Goal: Information Seeking & Learning: Learn about a topic

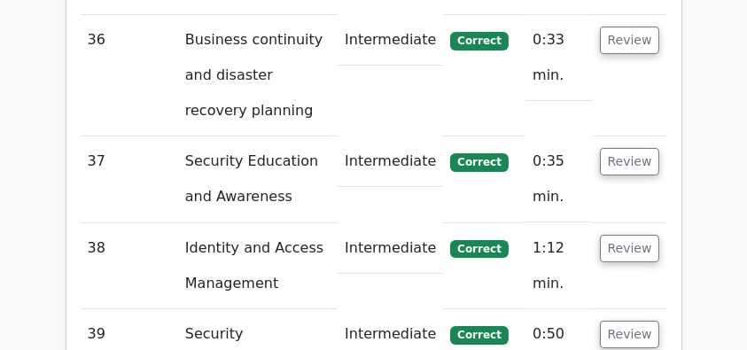
scroll to position [7033, 0]
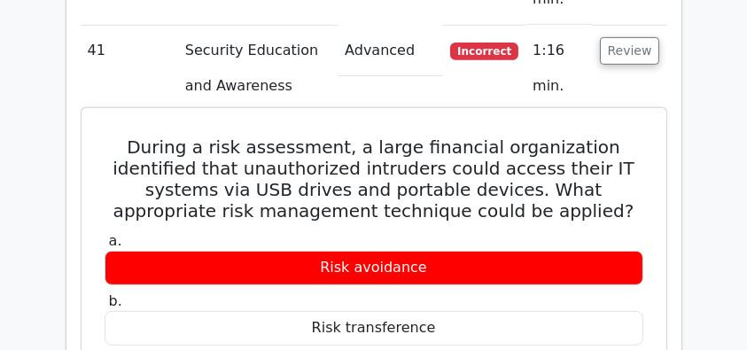
scroll to position [7564, 0]
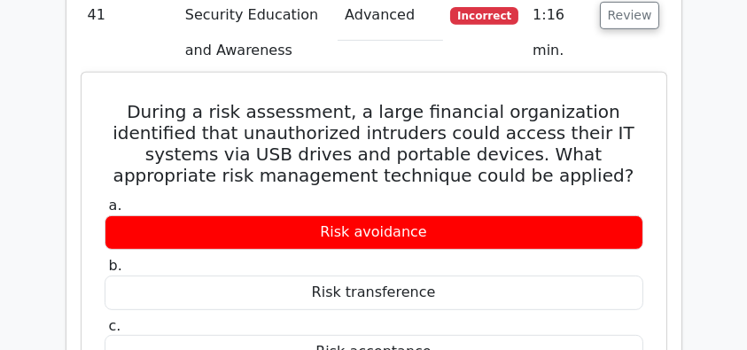
drag, startPoint x: 256, startPoint y: 187, endPoint x: 114, endPoint y: 98, distance: 167.7
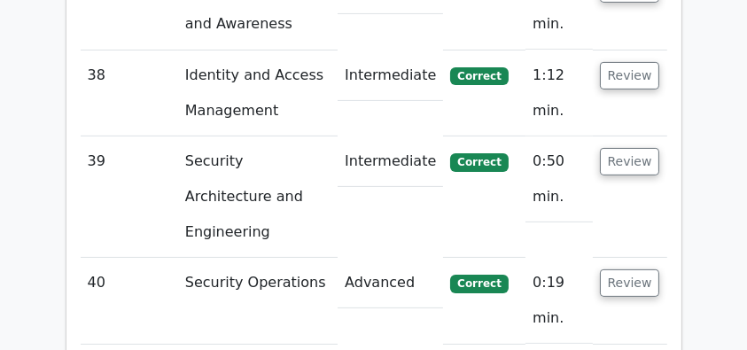
scroll to position [7092, 0]
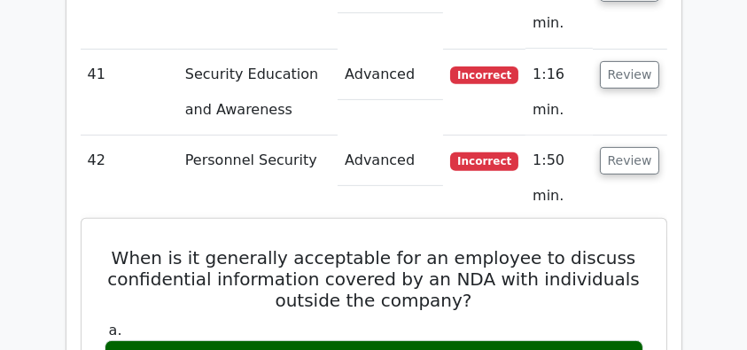
scroll to position [7328, 0]
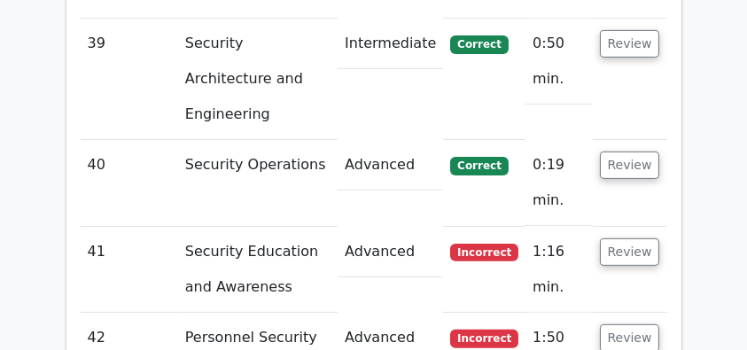
drag, startPoint x: 110, startPoint y: 60, endPoint x: 523, endPoint y: 161, distance: 425.3
copy div "When is it generally acceptable for an employee to discuss confidential informa…"
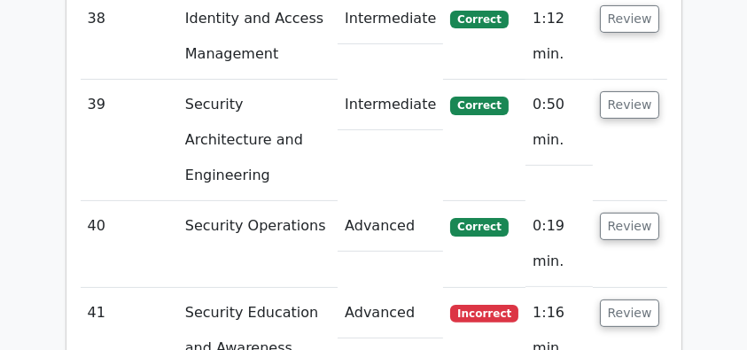
scroll to position [7210, 0]
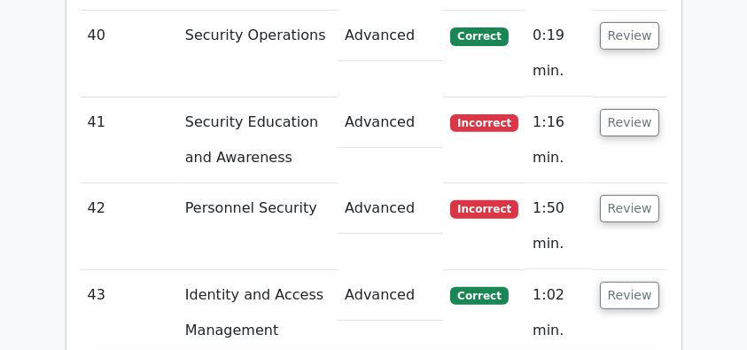
scroll to position [7447, 0]
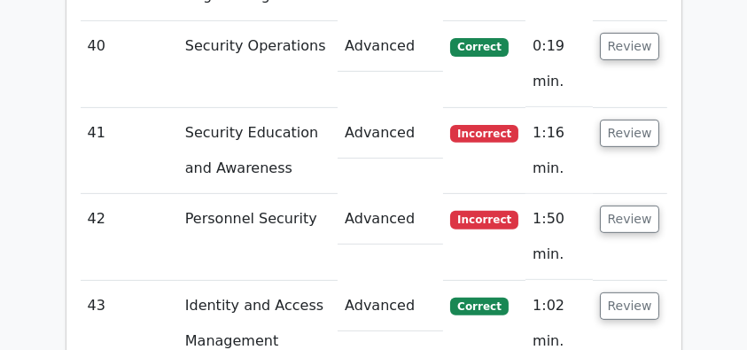
drag, startPoint x: 98, startPoint y: 27, endPoint x: 638, endPoint y: 77, distance: 542.2
drag, startPoint x: 651, startPoint y: 74, endPoint x: 106, endPoint y: 24, distance: 546.6
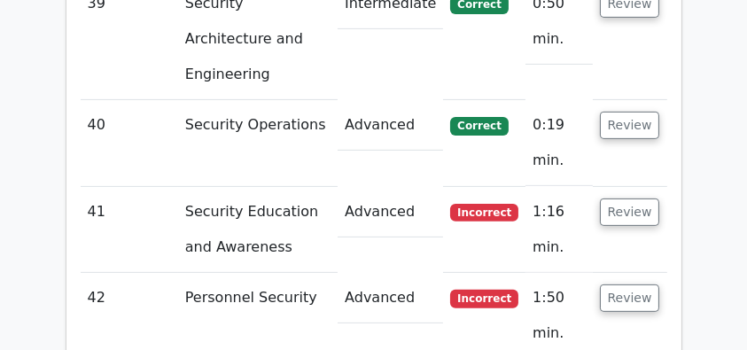
scroll to position [7269, 0]
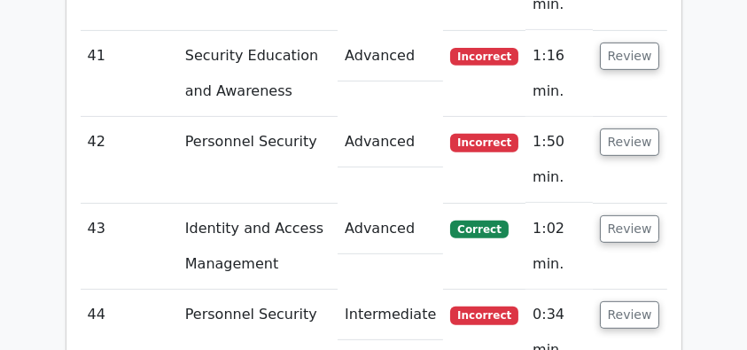
scroll to position [7505, 0]
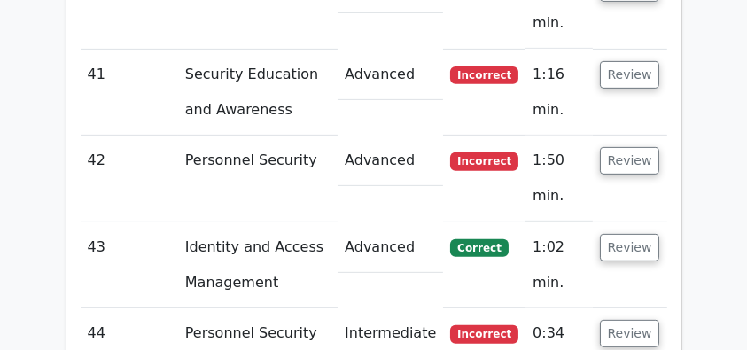
drag, startPoint x: 447, startPoint y: 217, endPoint x: 292, endPoint y: 215, distance: 155.2
drag, startPoint x: 99, startPoint y: 51, endPoint x: 448, endPoint y: 222, distance: 388.1
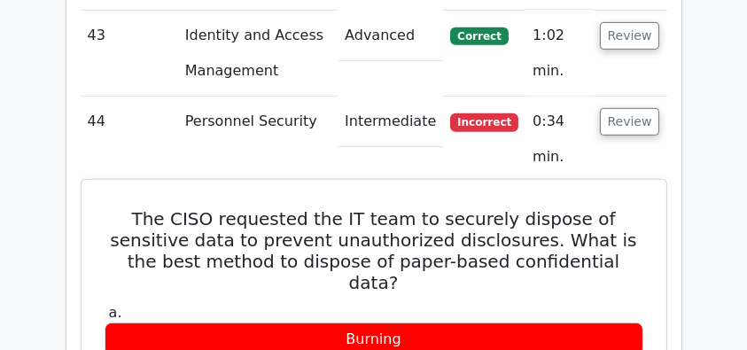
scroll to position [7742, 0]
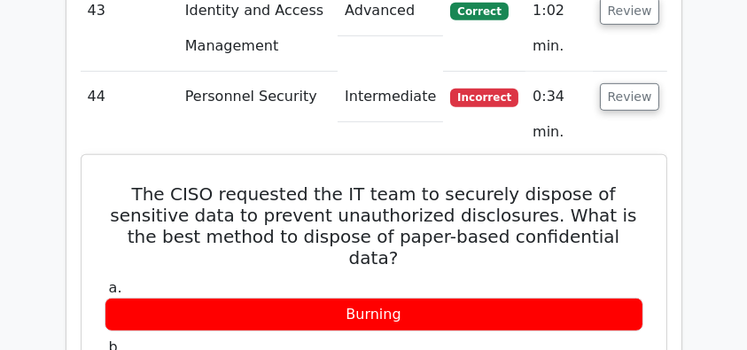
drag, startPoint x: 543, startPoint y: 263, endPoint x: 98, endPoint y: 152, distance: 457.7
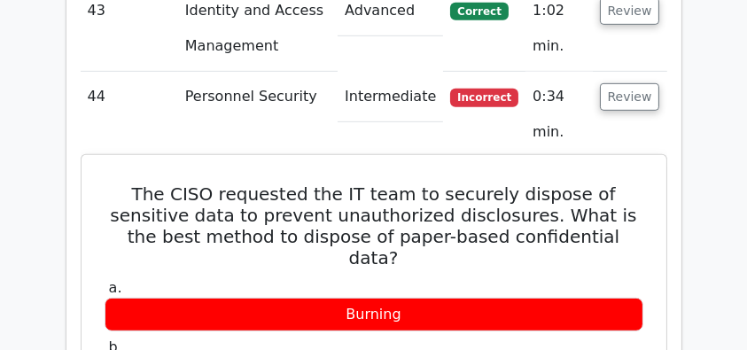
copy div "incineration"
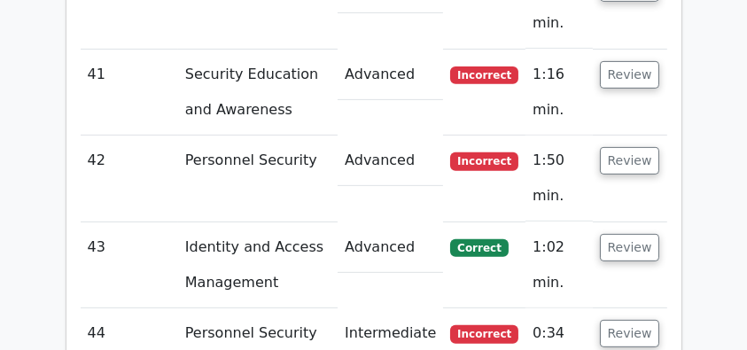
drag, startPoint x: 468, startPoint y: 215, endPoint x: 89, endPoint y: 53, distance: 412.6
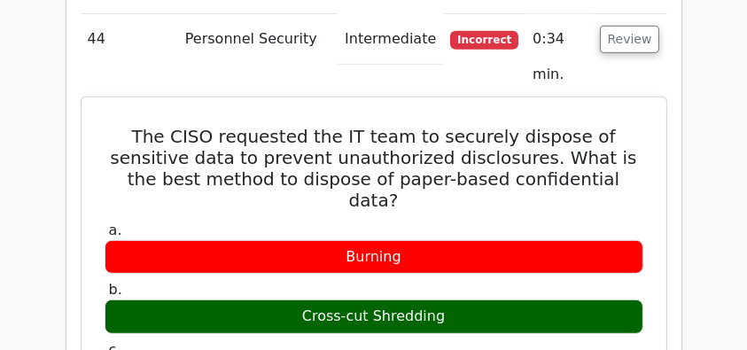
scroll to position [7801, 0]
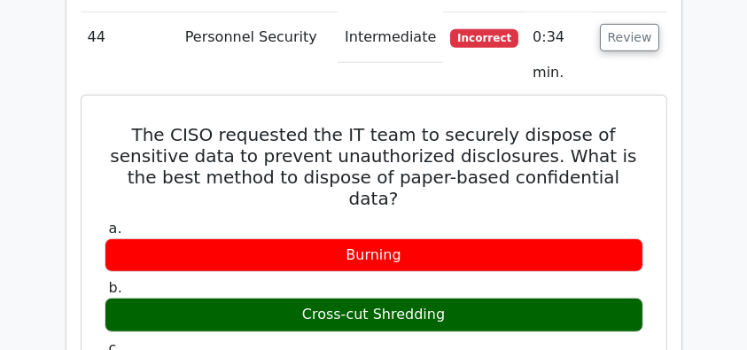
drag, startPoint x: 113, startPoint y: 129, endPoint x: 494, endPoint y: 159, distance: 381.4
copy div "Cross-cut shredding provides a higher level of security as it shreds the paper …"
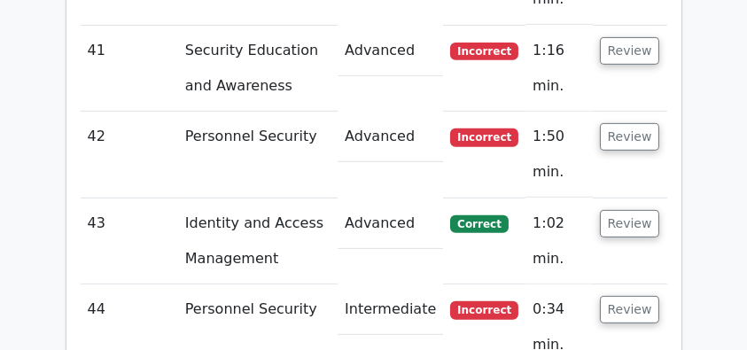
scroll to position [7447, 0]
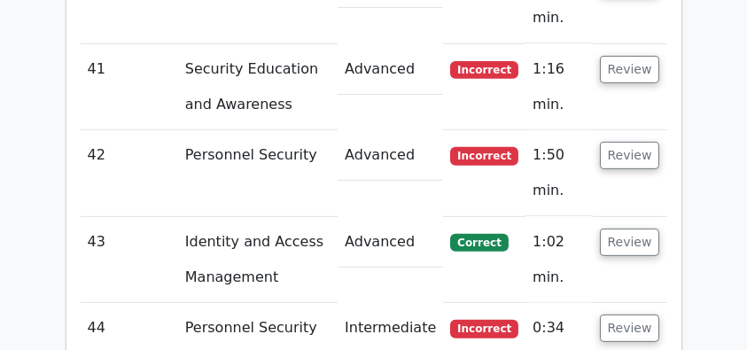
scroll to position [7624, 0]
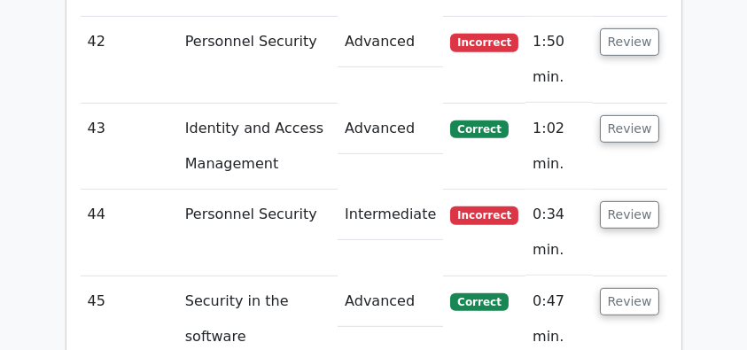
drag, startPoint x: 92, startPoint y: 20, endPoint x: 467, endPoint y: 67, distance: 378.0
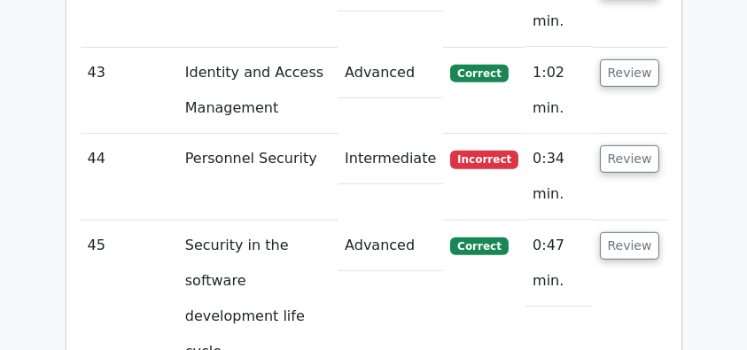
scroll to position [7682, 0]
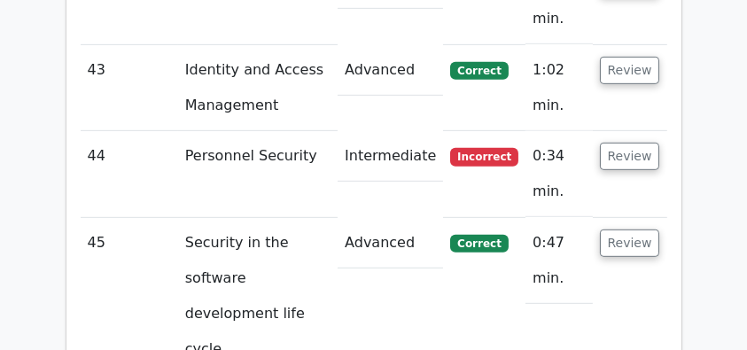
copy div "In the realm of change management, to securely handle the replacement of a core…"
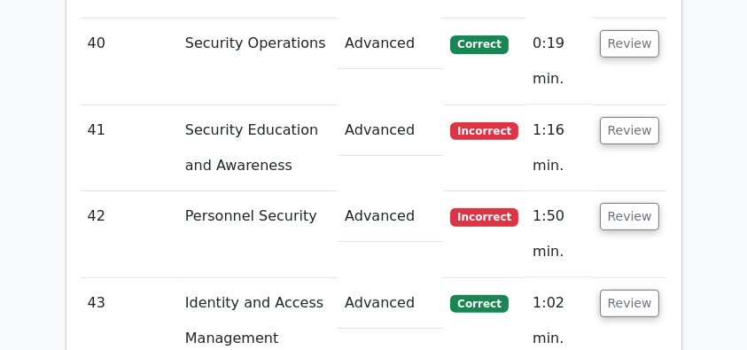
scroll to position [7447, 0]
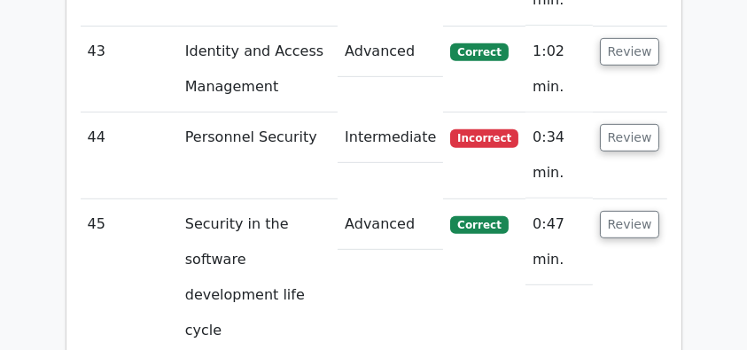
scroll to position [7682, 0]
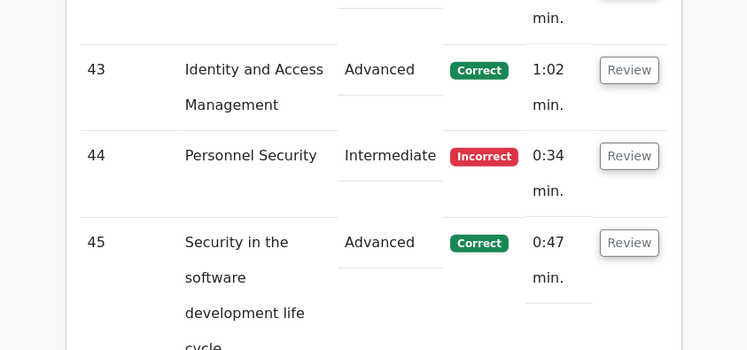
drag, startPoint x: 140, startPoint y: 51, endPoint x: 505, endPoint y: 325, distance: 456.5
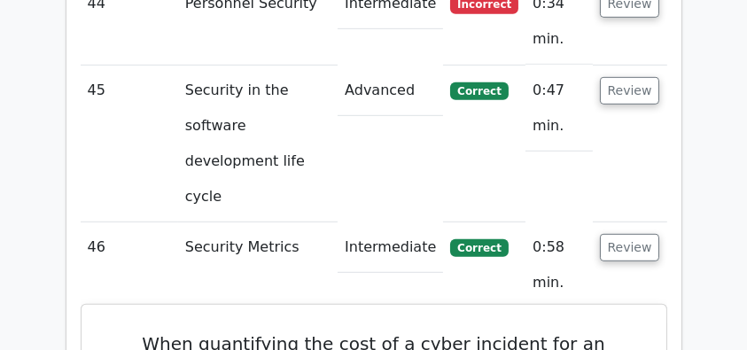
scroll to position [7919, 0]
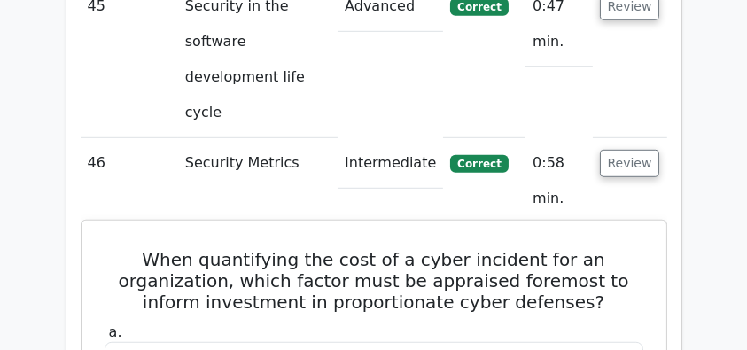
copy div "When quantifying the cost of a cyber incident for an organization, which factor…"
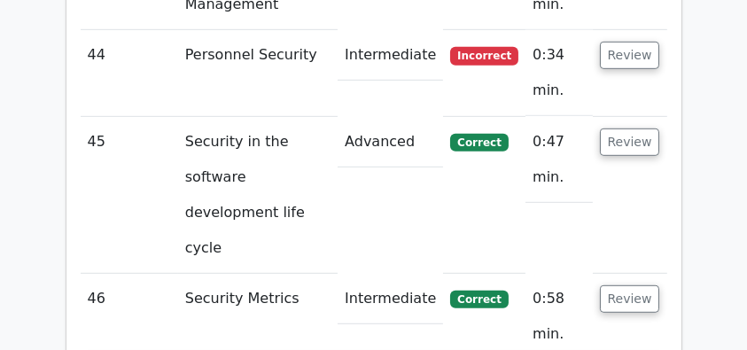
scroll to position [7624, 0]
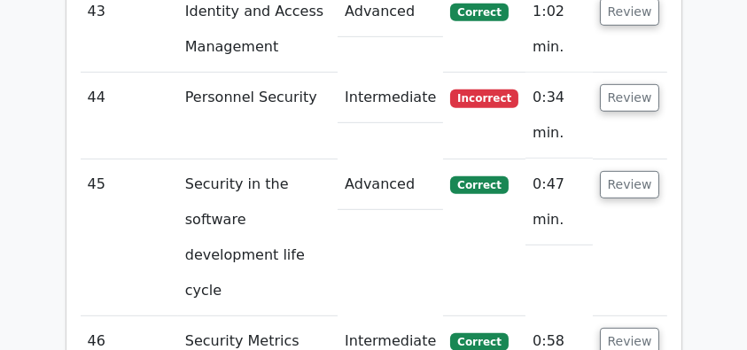
scroll to position [7742, 0]
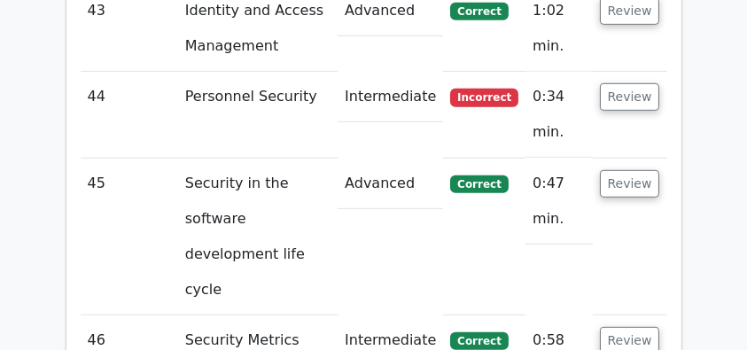
drag, startPoint x: 156, startPoint y: 80, endPoint x: 466, endPoint y: 105, distance: 311.3
drag, startPoint x: 127, startPoint y: 215, endPoint x: 533, endPoint y: 236, distance: 406.5
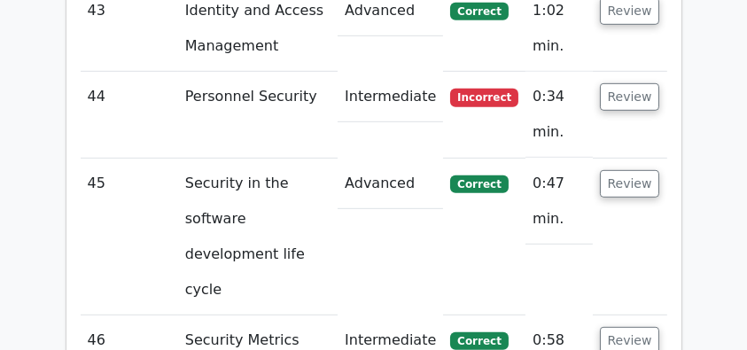
drag, startPoint x: 203, startPoint y: 82, endPoint x: 449, endPoint y: 241, distance: 292.8
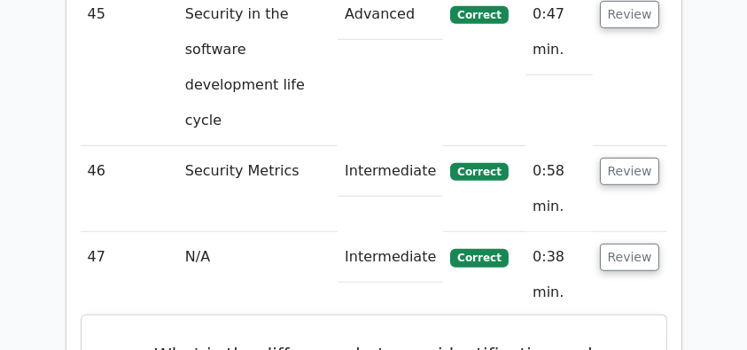
scroll to position [7978, 0]
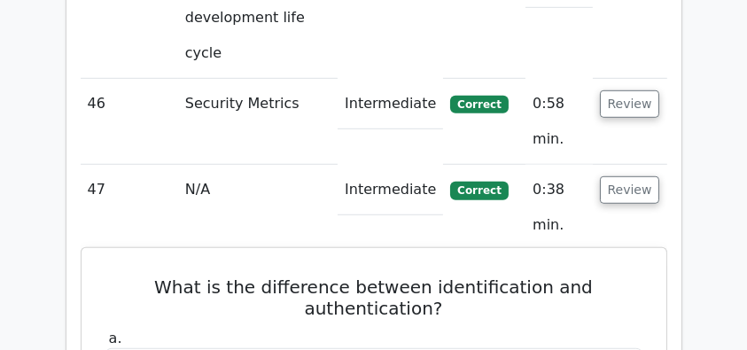
copy div "What is the difference between identification and authentication? a. Identifica…"
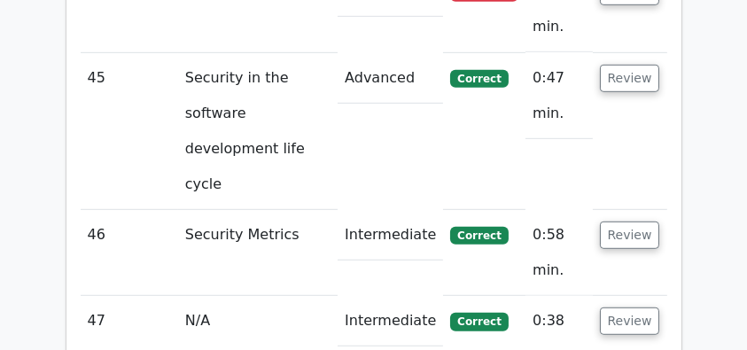
scroll to position [7624, 0]
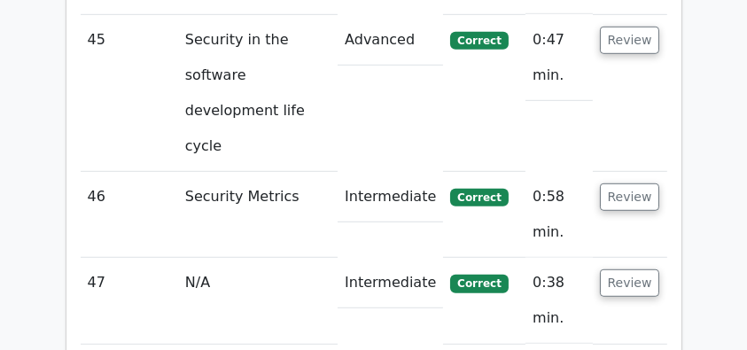
scroll to position [7860, 0]
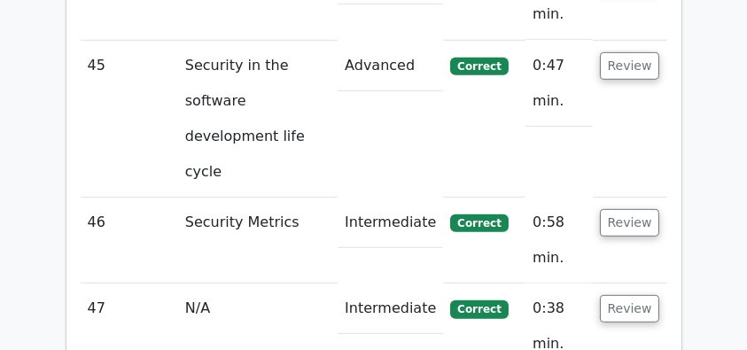
drag, startPoint x: 103, startPoint y: 39, endPoint x: 561, endPoint y: 147, distance: 470.9
copy div "During an incident, what should be the priority for the response team when hand…"
drag, startPoint x: 553, startPoint y: 145, endPoint x: 104, endPoint y: 47, distance: 460.1
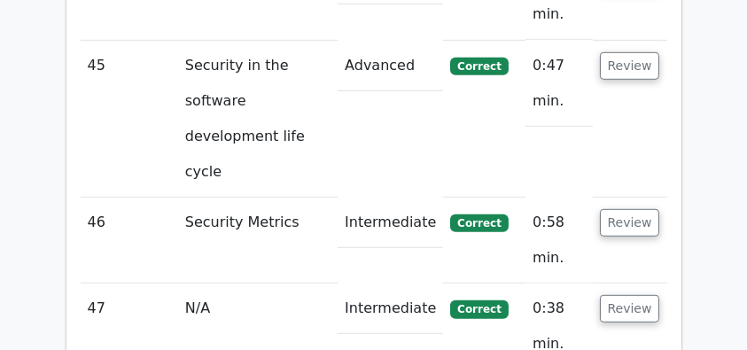
drag, startPoint x: 101, startPoint y: 51, endPoint x: 484, endPoint y: 81, distance: 384.1
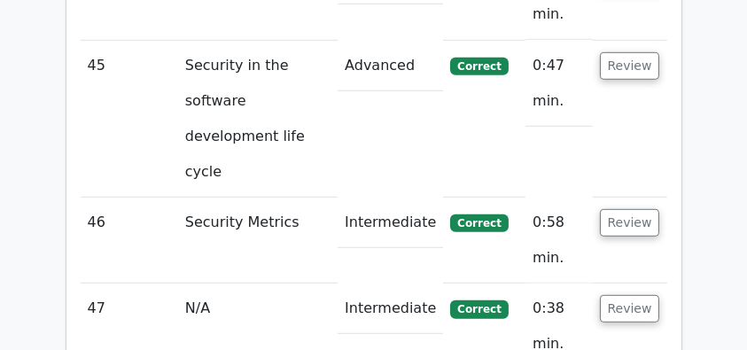
drag, startPoint x: 571, startPoint y: 88, endPoint x: 102, endPoint y: 54, distance: 470.2
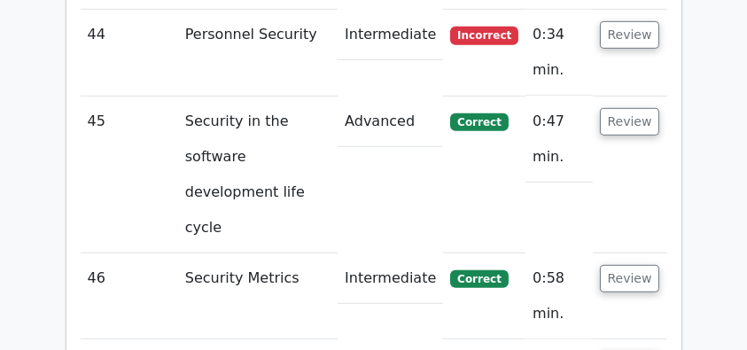
scroll to position [7682, 0]
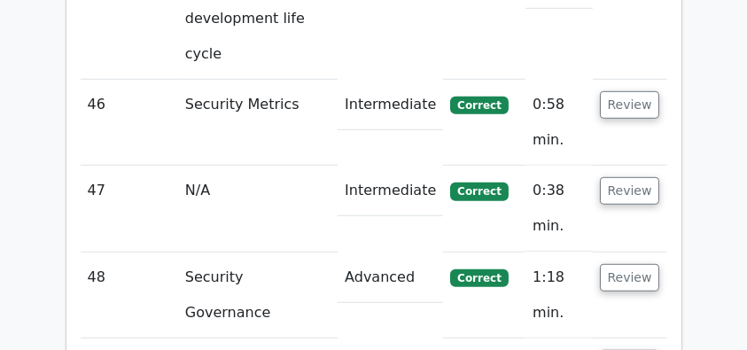
scroll to position [7978, 0]
drag, startPoint x: 150, startPoint y: 20, endPoint x: 584, endPoint y: 36, distance: 434.7
drag, startPoint x: 151, startPoint y: 15, endPoint x: 634, endPoint y: 277, distance: 549.8
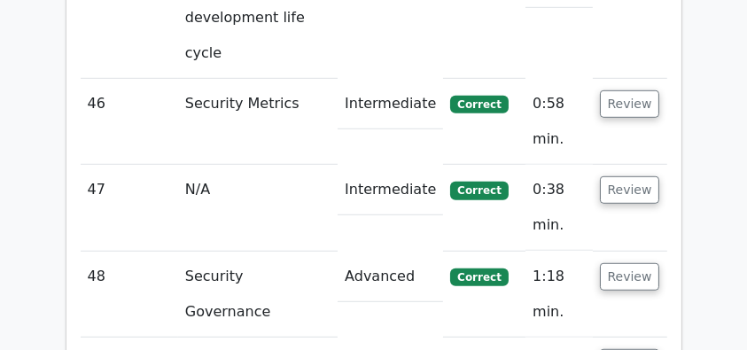
copy div "Which of the following best describes the concept of 'Separation of Duties' in …"
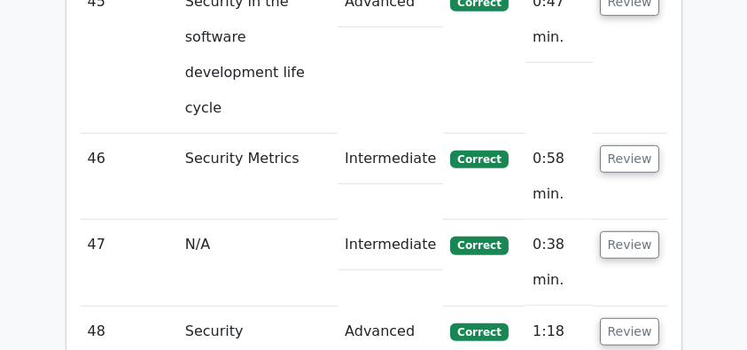
scroll to position [7860, 0]
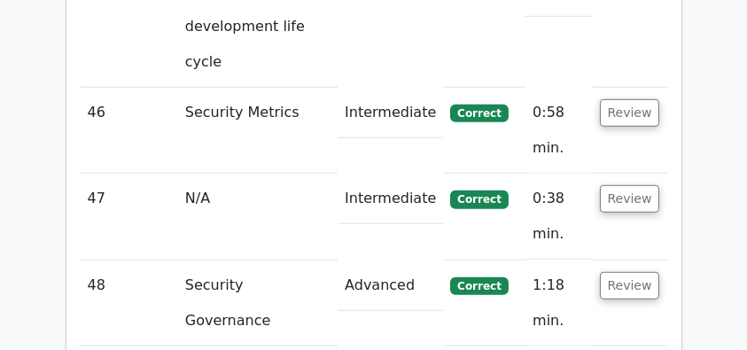
scroll to position [7978, 0]
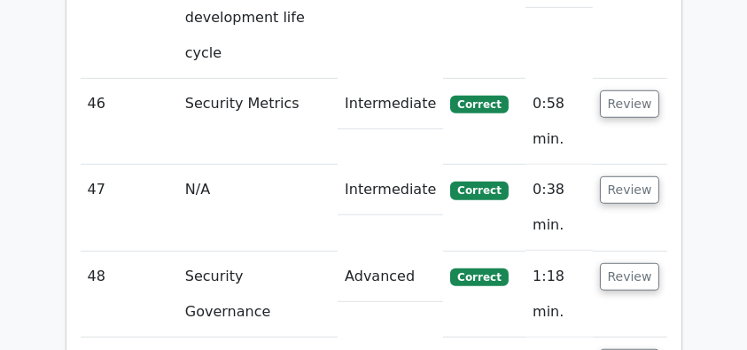
drag, startPoint x: 121, startPoint y: 107, endPoint x: 637, endPoint y: 137, distance: 516.8
drag, startPoint x: 426, startPoint y: 147, endPoint x: 105, endPoint y: 98, distance: 323.7
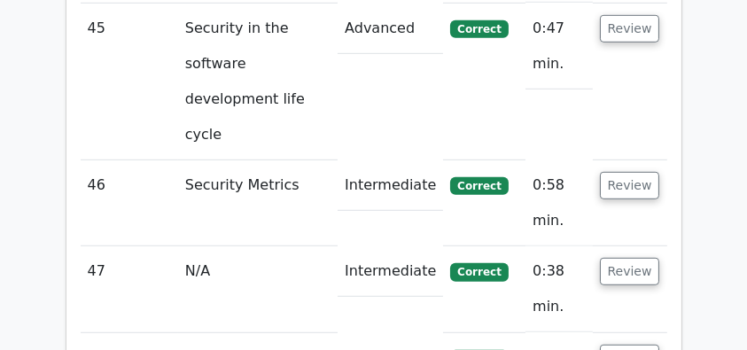
scroll to position [7860, 0]
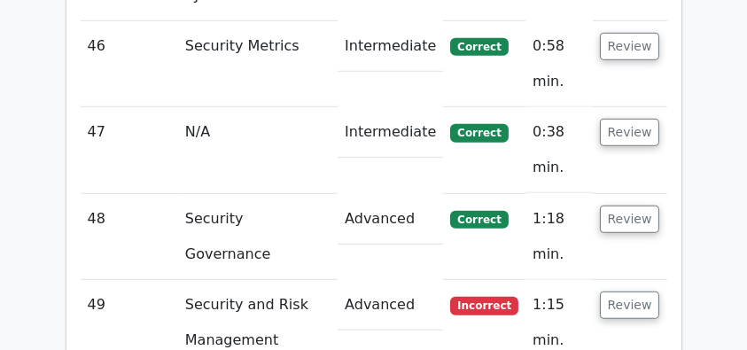
scroll to position [8037, 0]
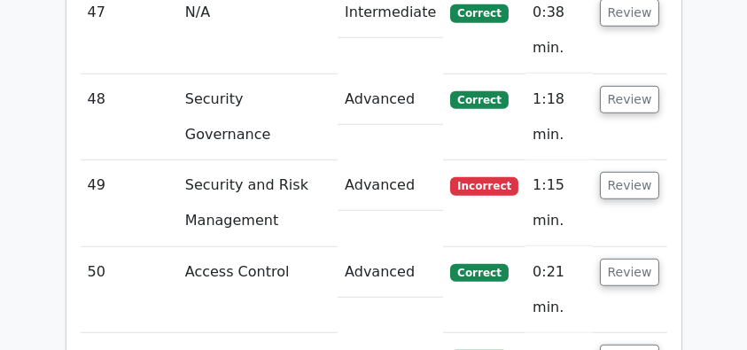
scroll to position [8096, 0]
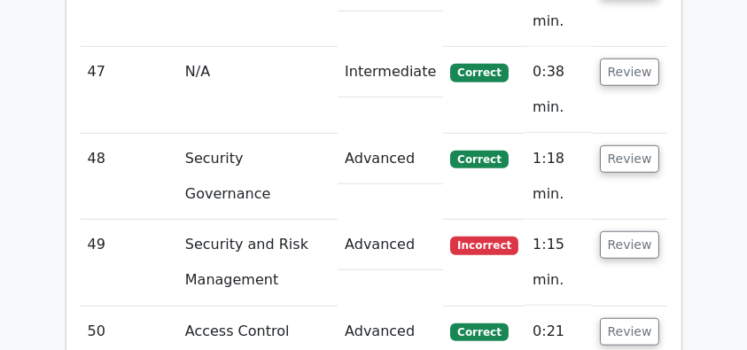
drag, startPoint x: 129, startPoint y: 74, endPoint x: 487, endPoint y: 109, distance: 359.0
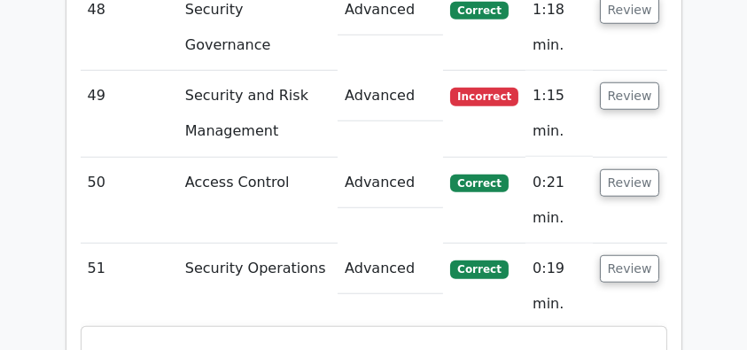
scroll to position [8274, 0]
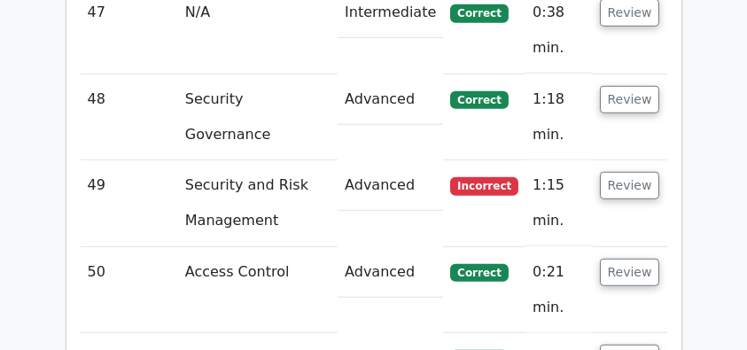
drag, startPoint x: 213, startPoint y: 98, endPoint x: 557, endPoint y: 277, distance: 388.2
drag, startPoint x: 141, startPoint y: 8, endPoint x: 517, endPoint y: 299, distance: 475.2
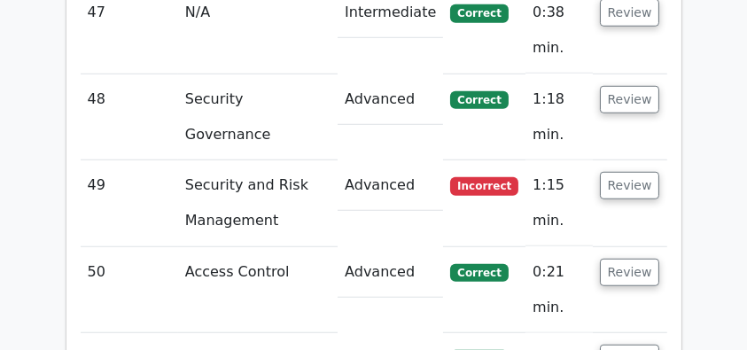
copy div "Which of the following techniques is most effective for detecting and mitigatin…"
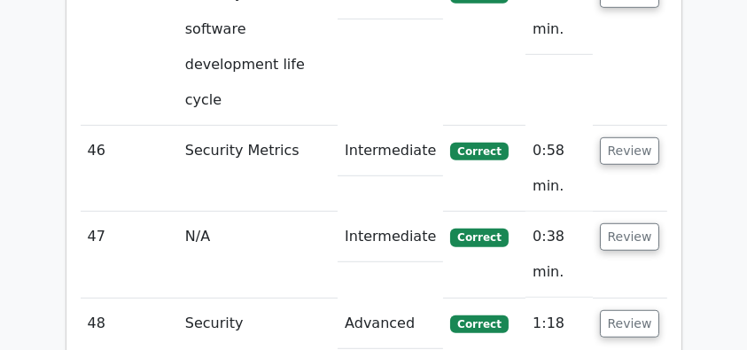
scroll to position [7919, 0]
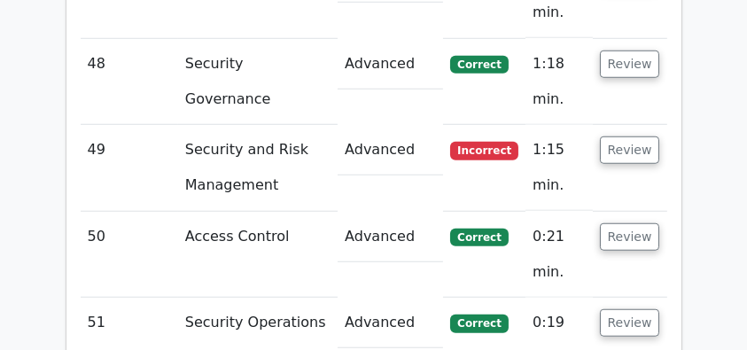
scroll to position [8214, 0]
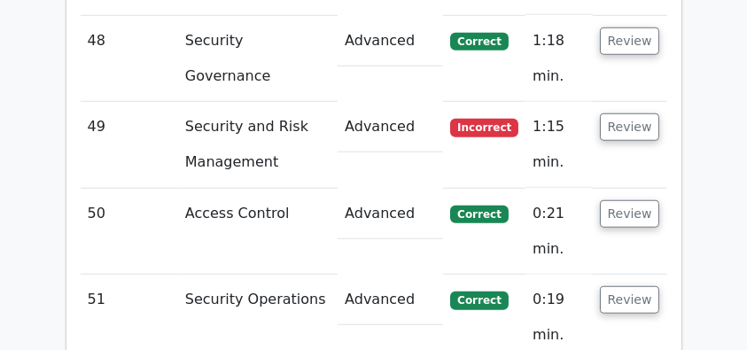
drag, startPoint x: 127, startPoint y: 34, endPoint x: 625, endPoint y: 82, distance: 500.5
drag, startPoint x: 191, startPoint y: 195, endPoint x: 549, endPoint y: 199, distance: 357.3
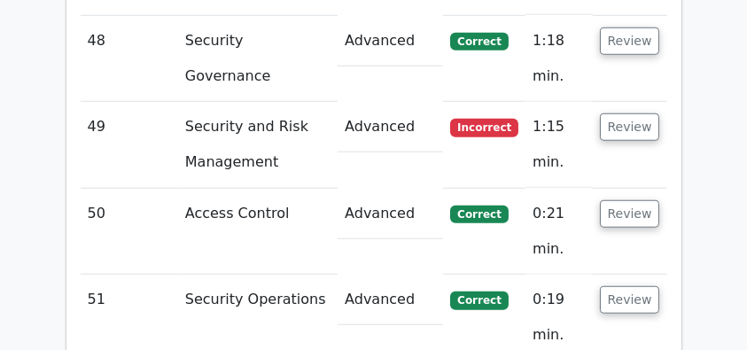
drag, startPoint x: 563, startPoint y: 196, endPoint x: 199, endPoint y: 189, distance: 364.4
drag, startPoint x: 198, startPoint y: 193, endPoint x: 618, endPoint y: 187, distance: 420.2
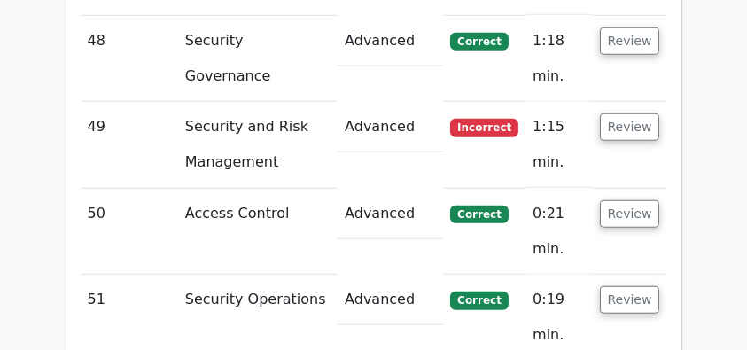
drag, startPoint x: 555, startPoint y: 198, endPoint x: 202, endPoint y: 190, distance: 352.9
drag, startPoint x: 205, startPoint y: 138, endPoint x: 575, endPoint y: 149, distance: 370.7
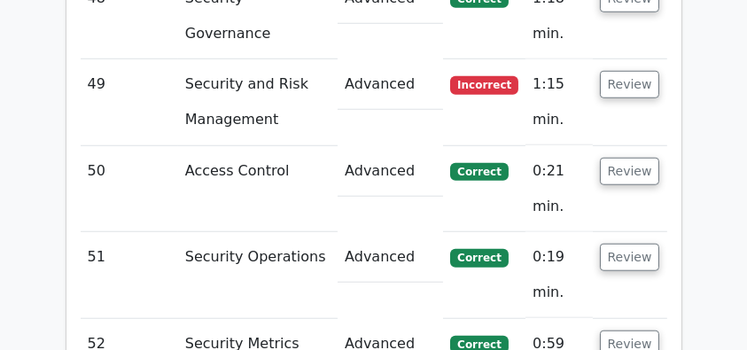
scroll to position [8274, 0]
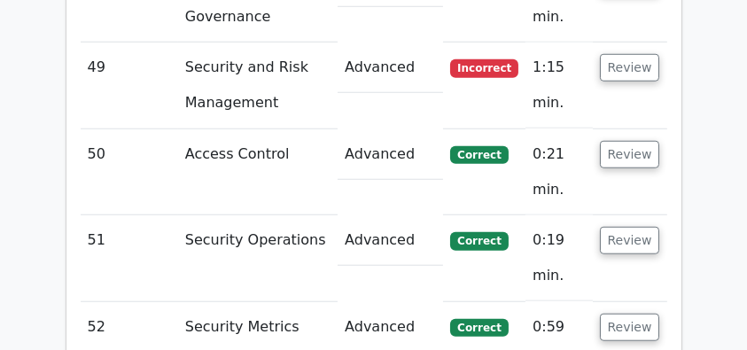
drag, startPoint x: 606, startPoint y: 196, endPoint x: 145, endPoint y: 199, distance: 461.0
drag, startPoint x: 141, startPoint y: 254, endPoint x: 612, endPoint y: 262, distance: 470.8
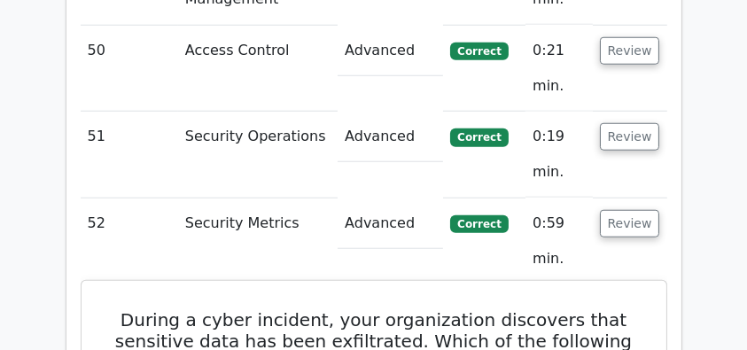
scroll to position [8392, 0]
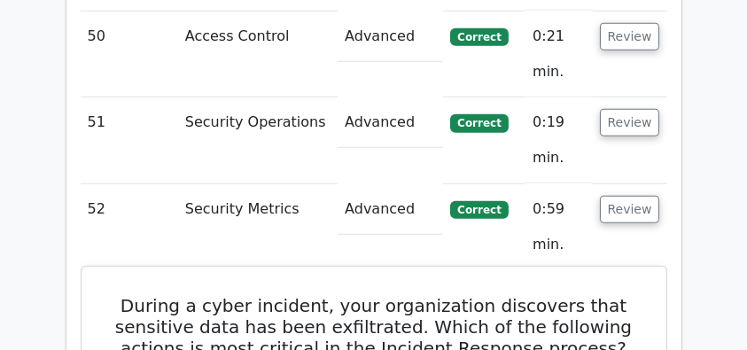
drag, startPoint x: 613, startPoint y: 129, endPoint x: 128, endPoint y: 139, distance: 485.0
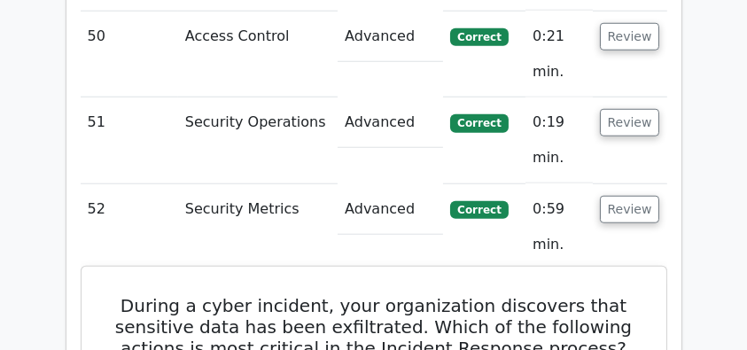
drag, startPoint x: 145, startPoint y: 142, endPoint x: 621, endPoint y: 138, distance: 475.2
drag, startPoint x: 609, startPoint y: 141, endPoint x: 112, endPoint y: 137, distance: 497.3
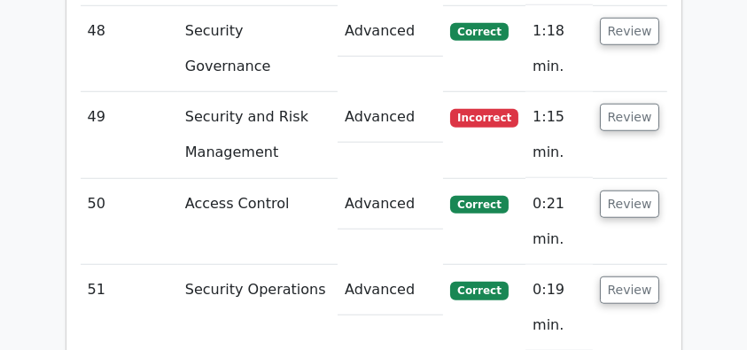
scroll to position [8156, 0]
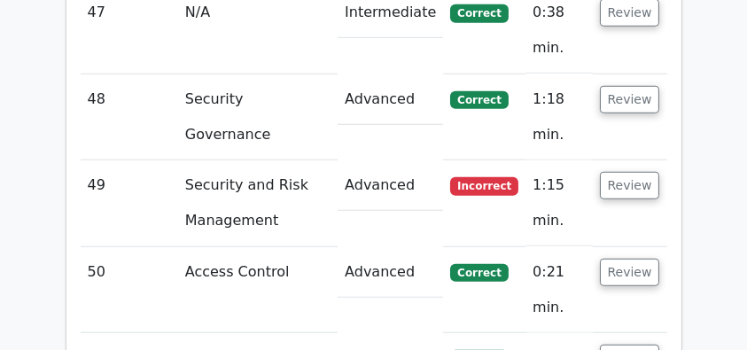
drag, startPoint x: 293, startPoint y: 143, endPoint x: 619, endPoint y: 137, distance: 325.4
drag, startPoint x: 134, startPoint y: 96, endPoint x: 611, endPoint y: 145, distance: 479.5
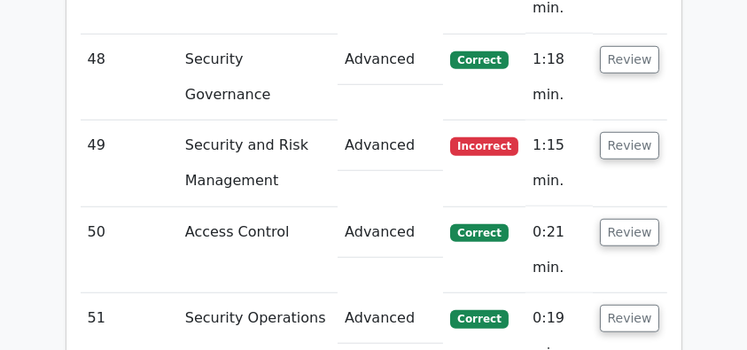
scroll to position [8214, 0]
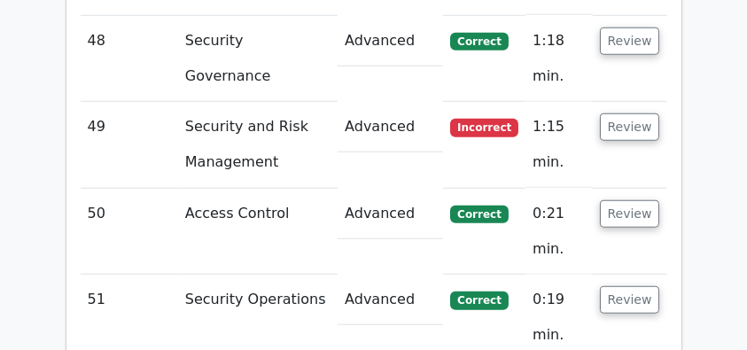
drag, startPoint x: 124, startPoint y: 34, endPoint x: 595, endPoint y: 207, distance: 501.8
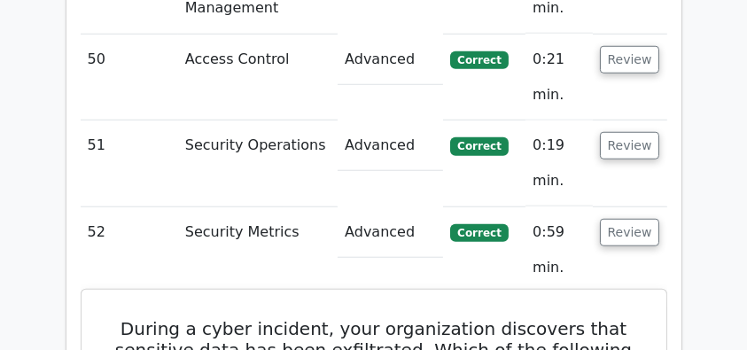
scroll to position [8392, 0]
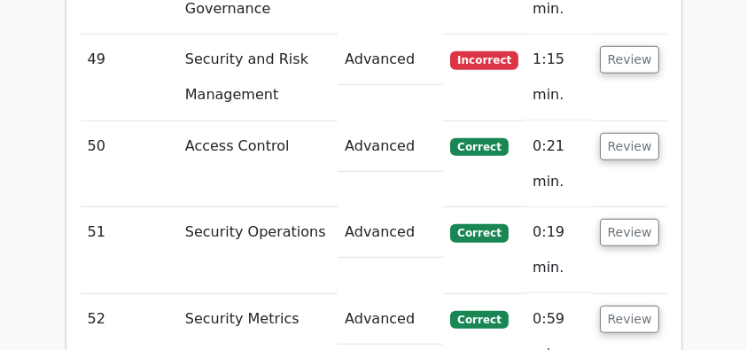
scroll to position [8156, 0]
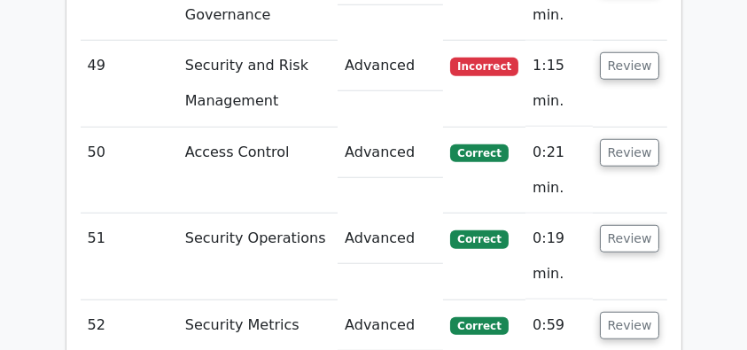
scroll to position [8214, 0]
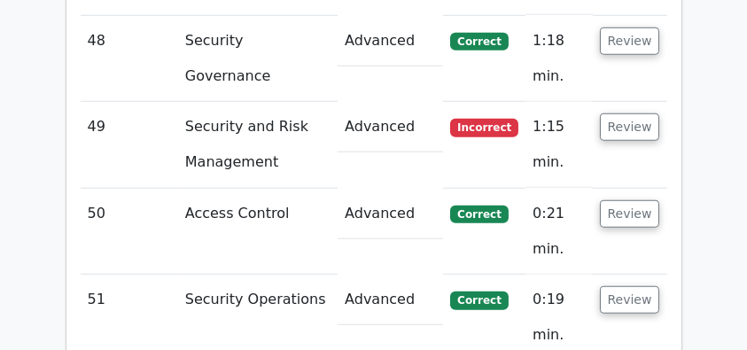
drag, startPoint x: 98, startPoint y: 126, endPoint x: 629, endPoint y: 154, distance: 531.8
drag, startPoint x: 643, startPoint y: 144, endPoint x: 99, endPoint y: 102, distance: 545.1
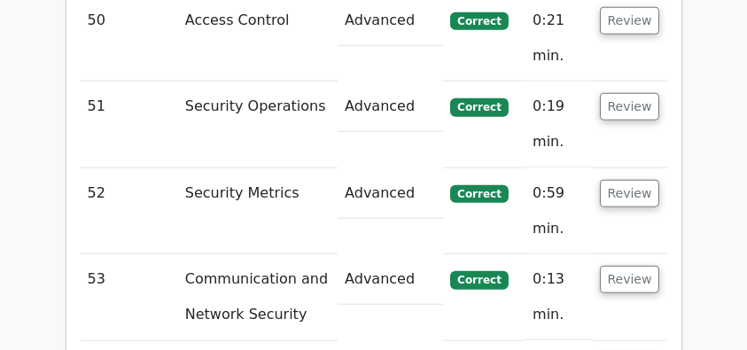
scroll to position [8392, 0]
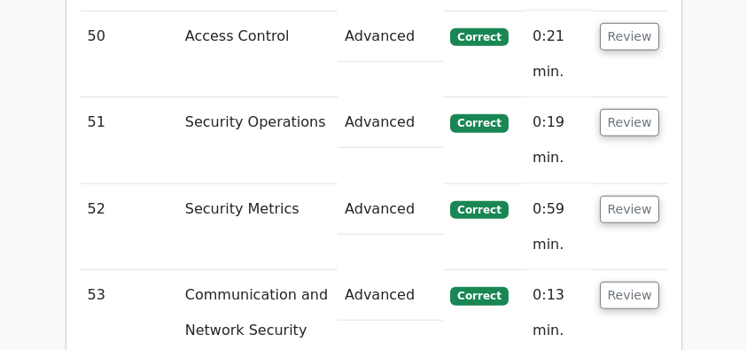
drag, startPoint x: 118, startPoint y: 67, endPoint x: 549, endPoint y: 134, distance: 435.9
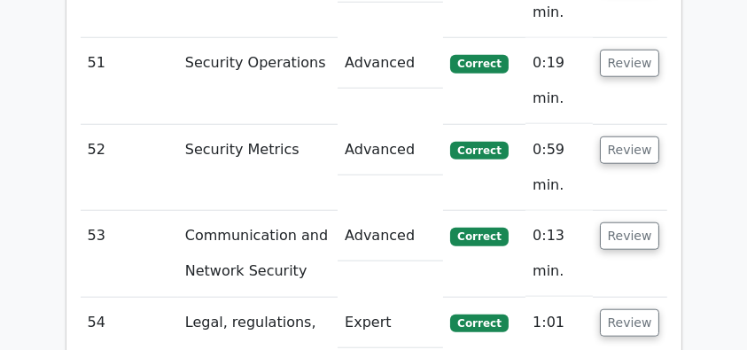
scroll to position [8451, 0]
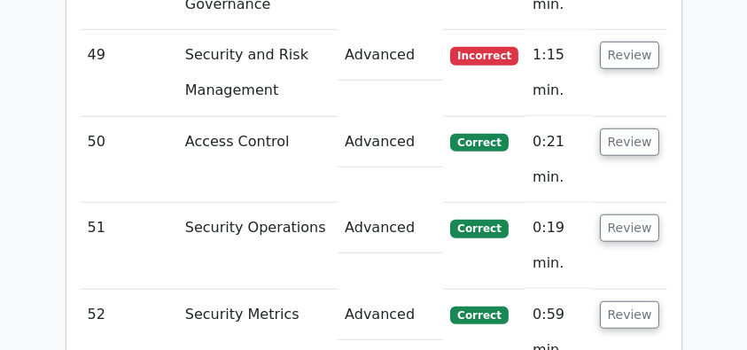
scroll to position [8274, 0]
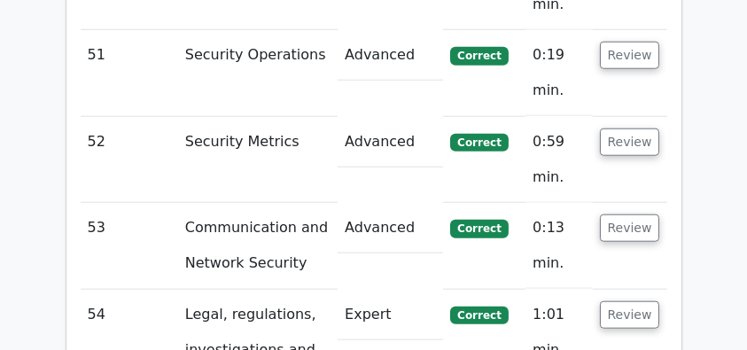
scroll to position [8510, 0]
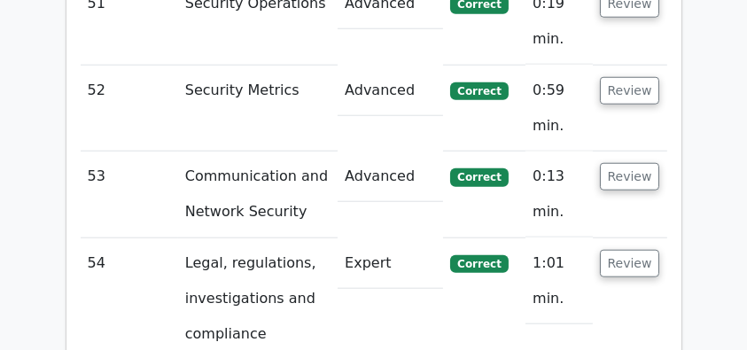
drag, startPoint x: 129, startPoint y: 35, endPoint x: 468, endPoint y: 251, distance: 401.8
drag, startPoint x: 134, startPoint y: 34, endPoint x: 524, endPoint y: 262, distance: 452.2
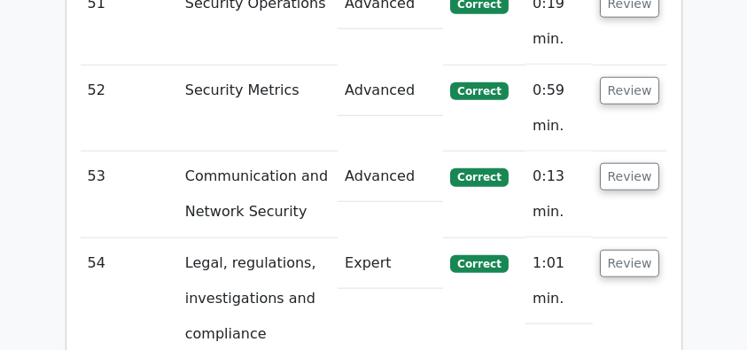
drag, startPoint x: 87, startPoint y: 145, endPoint x: 101, endPoint y: 131, distance: 20.1
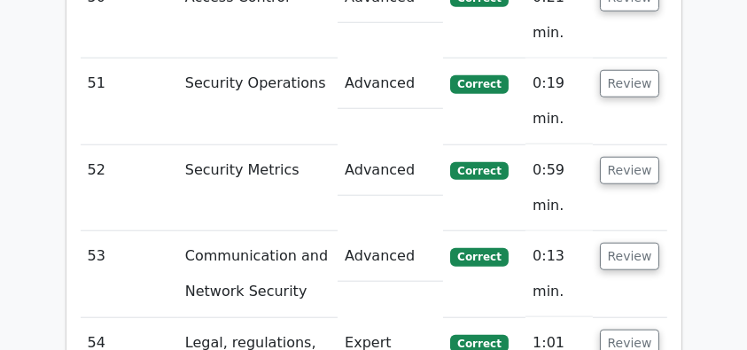
scroll to position [8451, 0]
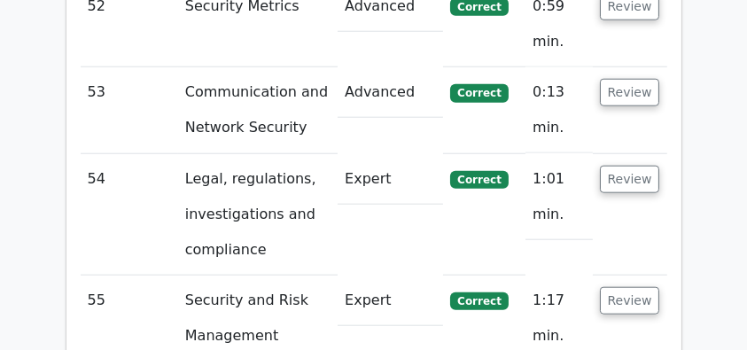
scroll to position [8569, 0]
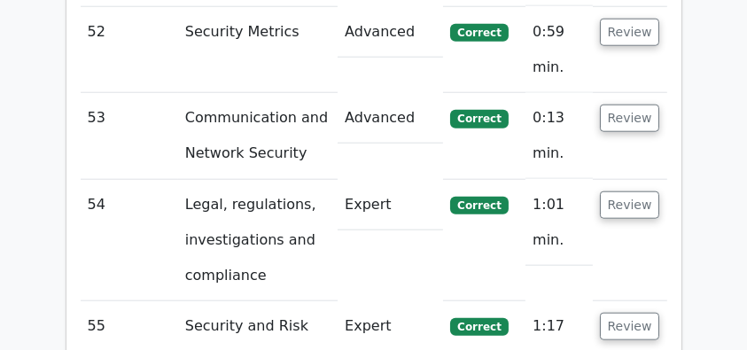
drag, startPoint x: 111, startPoint y: 66, endPoint x: 515, endPoint y: 335, distance: 485.3
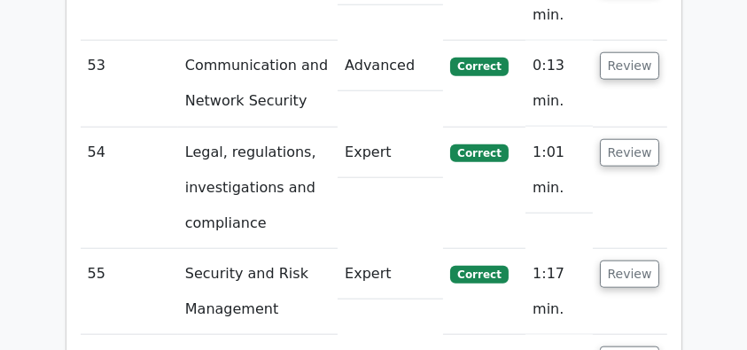
scroll to position [8510, 0]
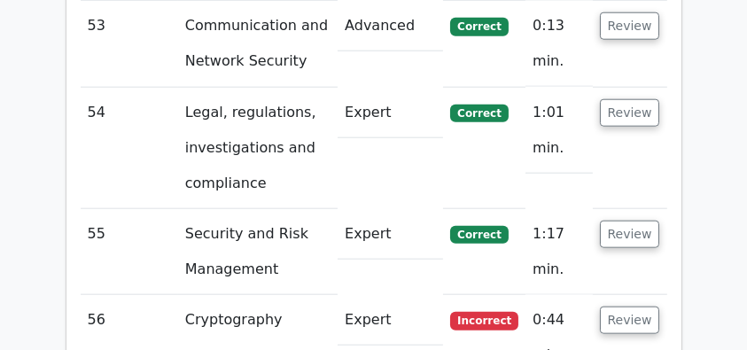
scroll to position [8688, 0]
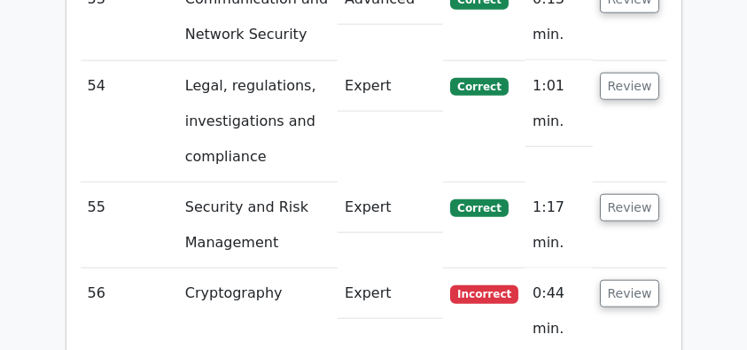
drag, startPoint x: 132, startPoint y: 33, endPoint x: 562, endPoint y: 77, distance: 432.2
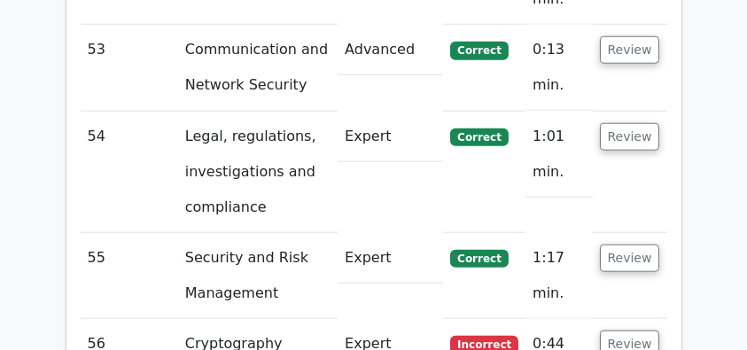
scroll to position [8569, 0]
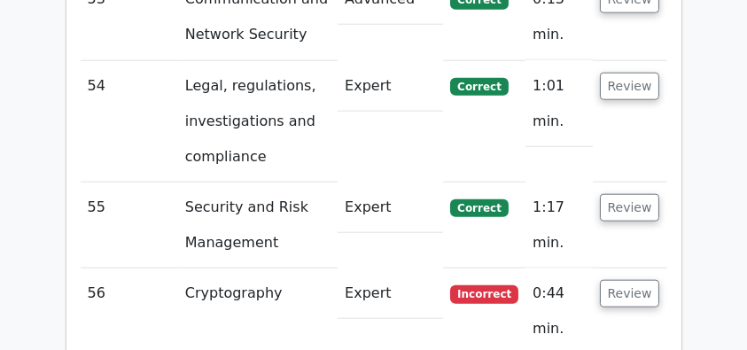
scroll to position [8746, 0]
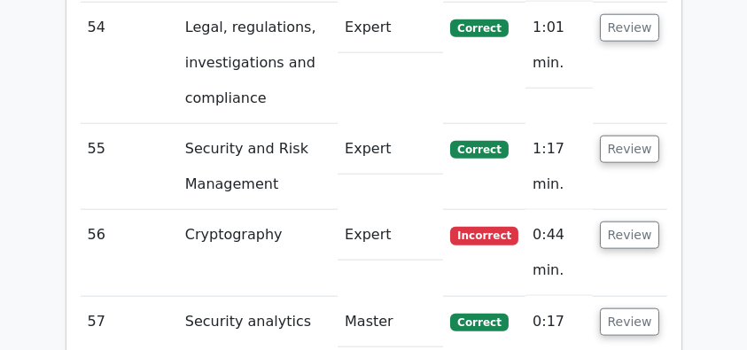
drag, startPoint x: 119, startPoint y: 54, endPoint x: 434, endPoint y: 110, distance: 320.5
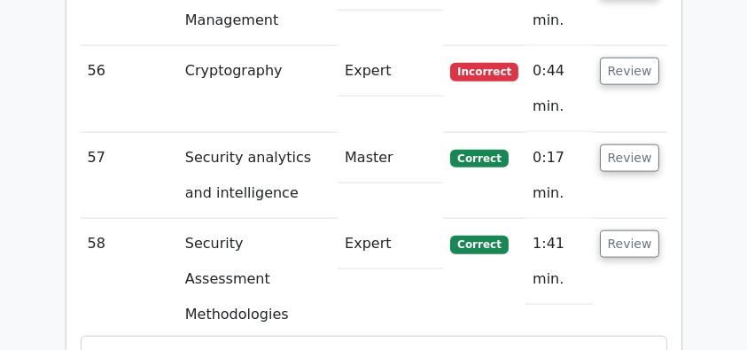
scroll to position [8923, 0]
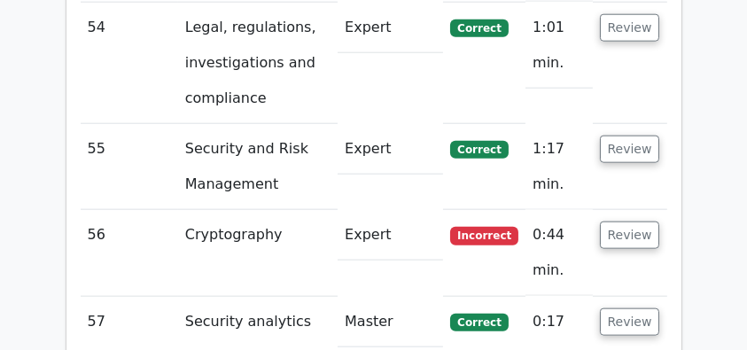
scroll to position [8628, 0]
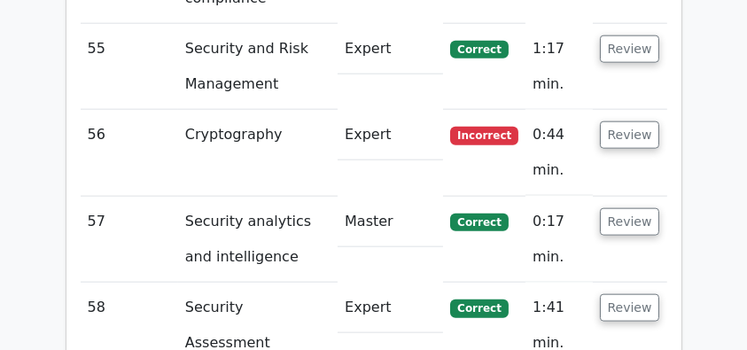
scroll to position [8865, 0]
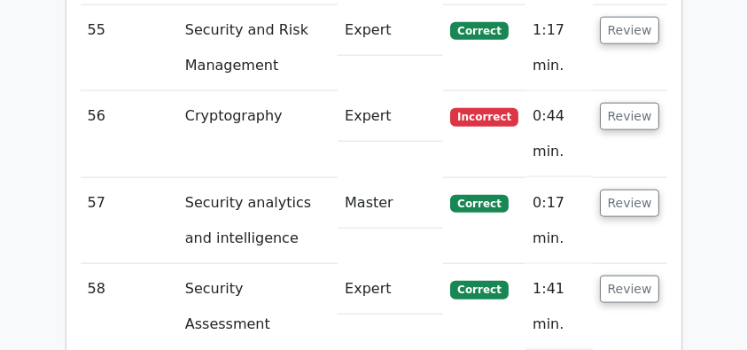
drag, startPoint x: 111, startPoint y: 23, endPoint x: 609, endPoint y: 93, distance: 503.1
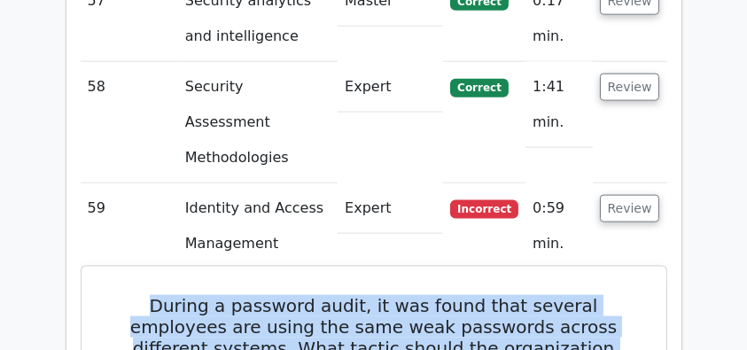
scroll to position [8983, 0]
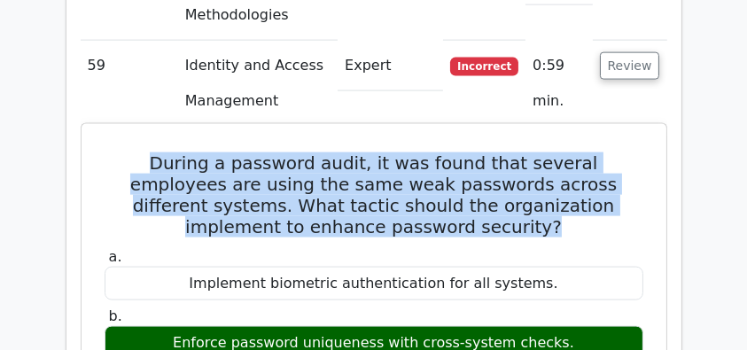
scroll to position [9219, 0]
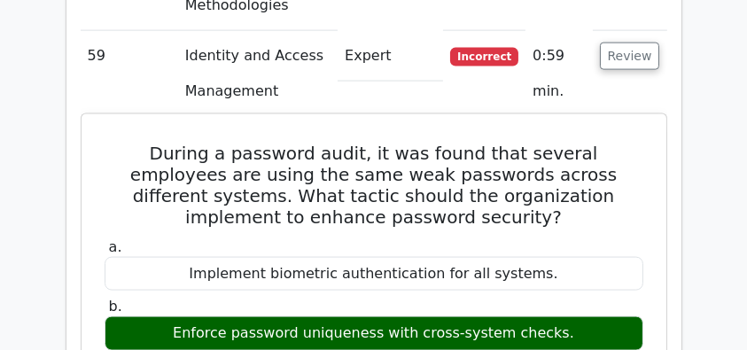
drag, startPoint x: 111, startPoint y: 64, endPoint x: 437, endPoint y: 264, distance: 382.8
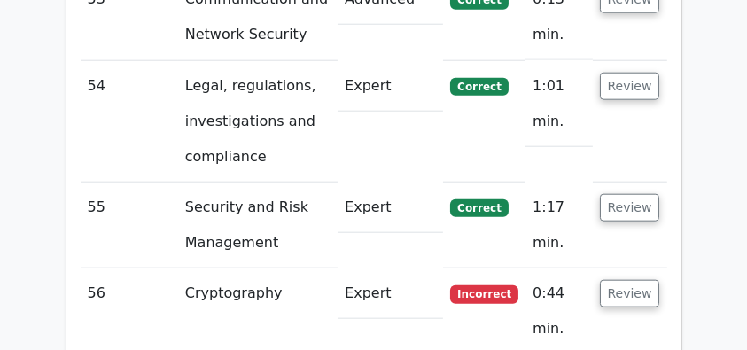
scroll to position [8688, 0]
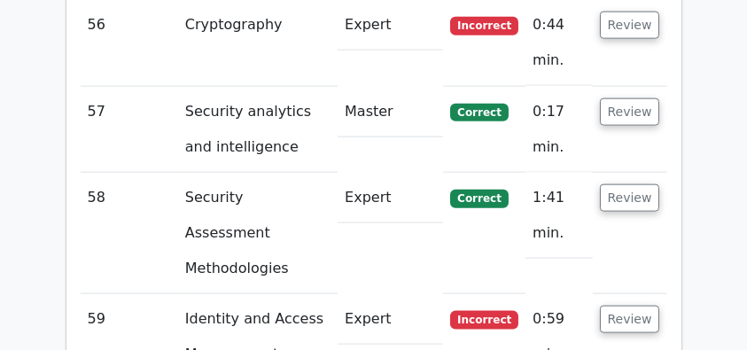
scroll to position [8923, 0]
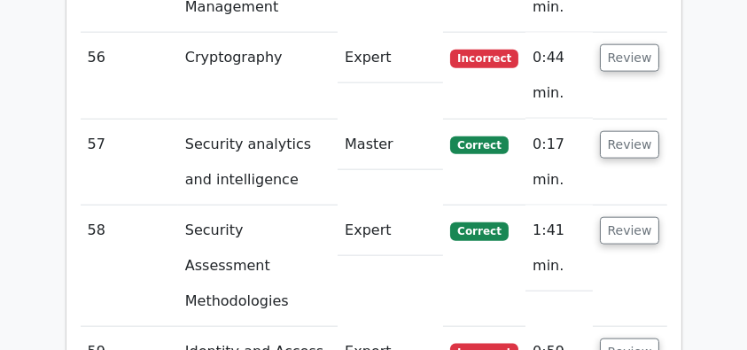
drag, startPoint x: 125, startPoint y: 51, endPoint x: 462, endPoint y: 330, distance: 437.0
